Goal: Task Accomplishment & Management: Complete application form

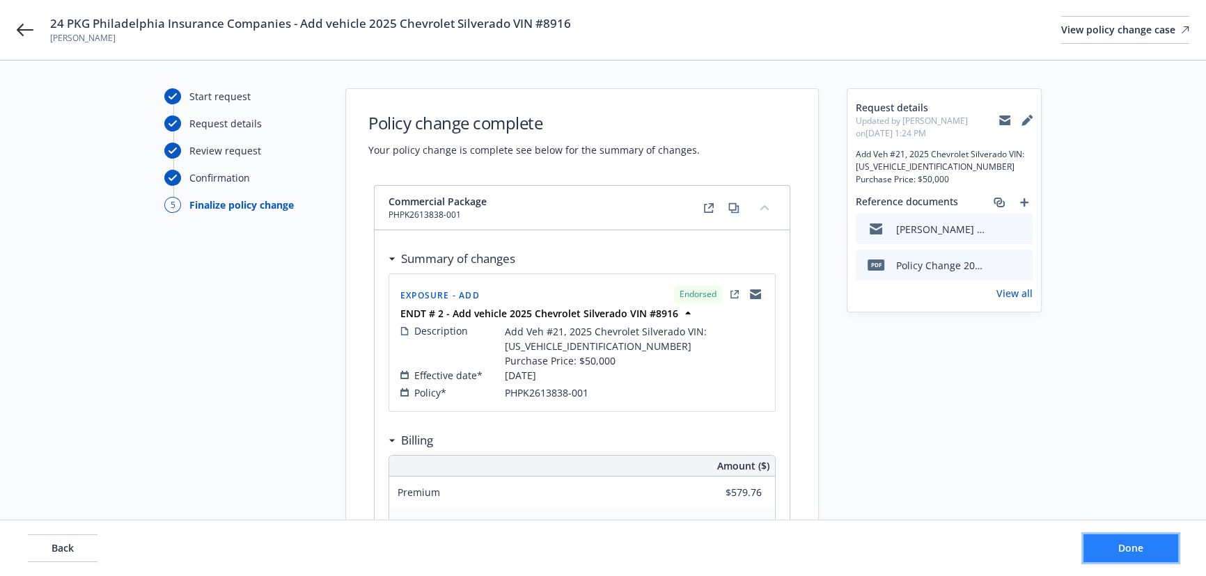
click at [1128, 554] on span "Done" at bounding box center [1130, 548] width 25 height 13
